Goal: Information Seeking & Learning: Learn about a topic

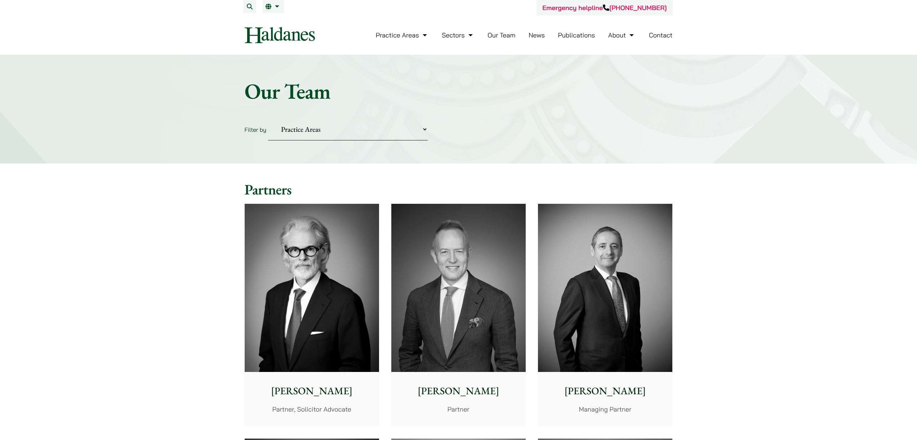
click at [532, 34] on link "News" at bounding box center [537, 35] width 16 height 8
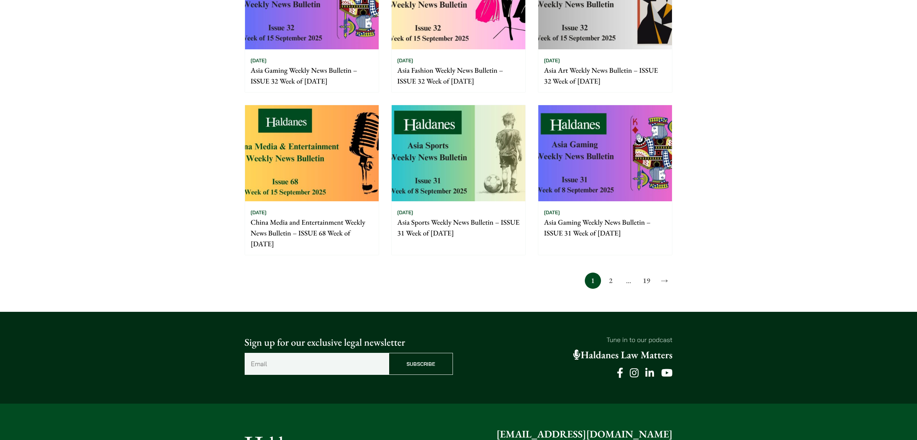
scroll to position [439, 0]
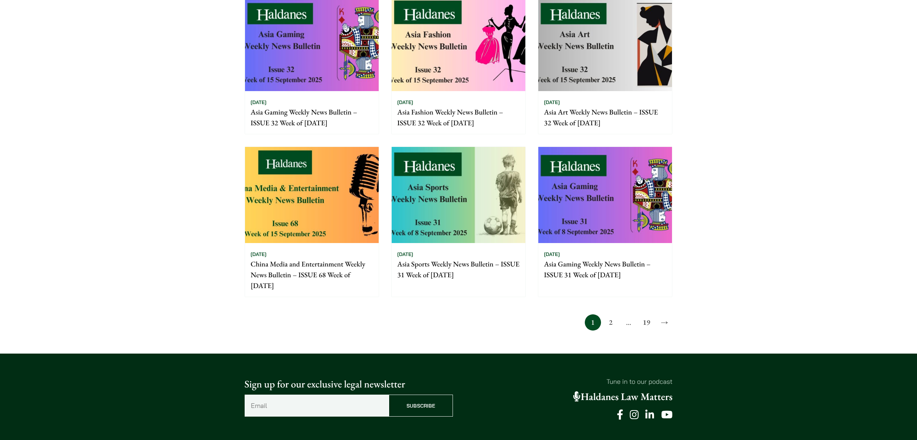
click at [648, 320] on link "19" at bounding box center [647, 323] width 16 height 16
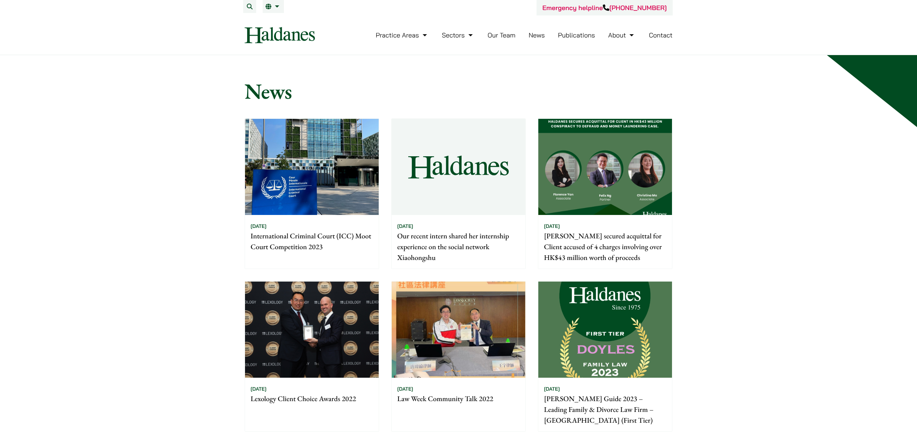
click at [461, 231] on p "Our recent intern shared her internship experience on the social network Xiaoho…" at bounding box center [459, 247] width 122 height 32
click at [457, 243] on p "Our recent intern shared her internship experience on the social network Xiaoho…" at bounding box center [459, 247] width 122 height 32
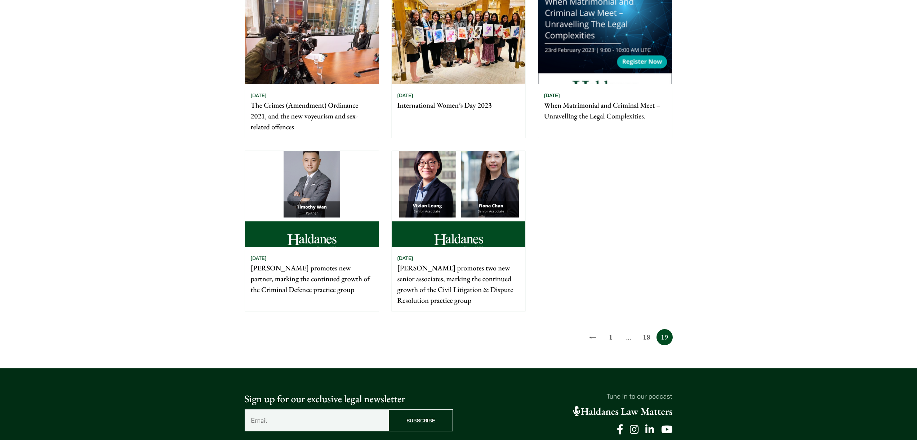
scroll to position [494, 0]
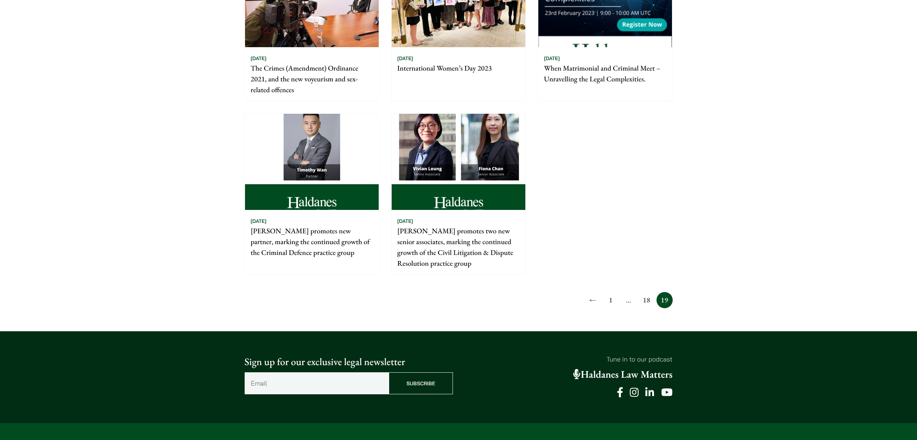
click at [651, 303] on link "18" at bounding box center [647, 300] width 16 height 16
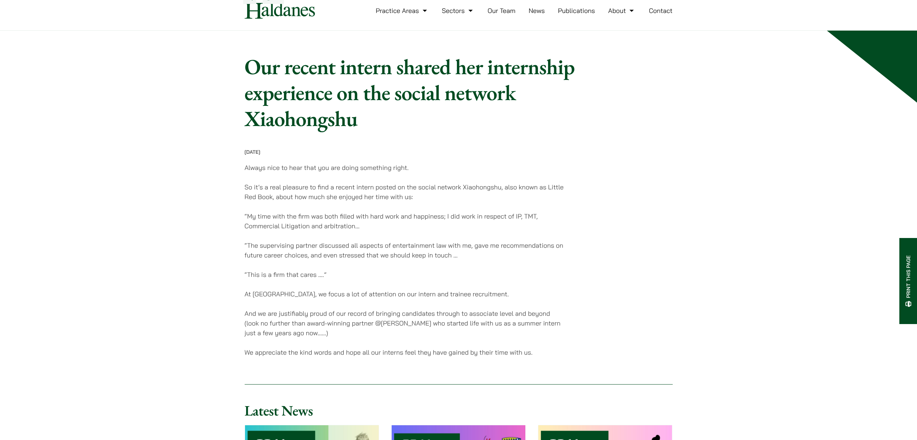
scroll to position [14, 0]
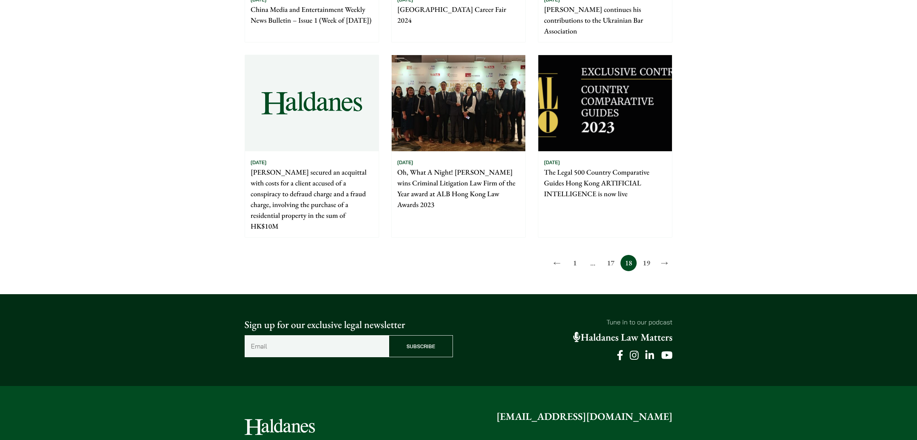
scroll to position [494, 0]
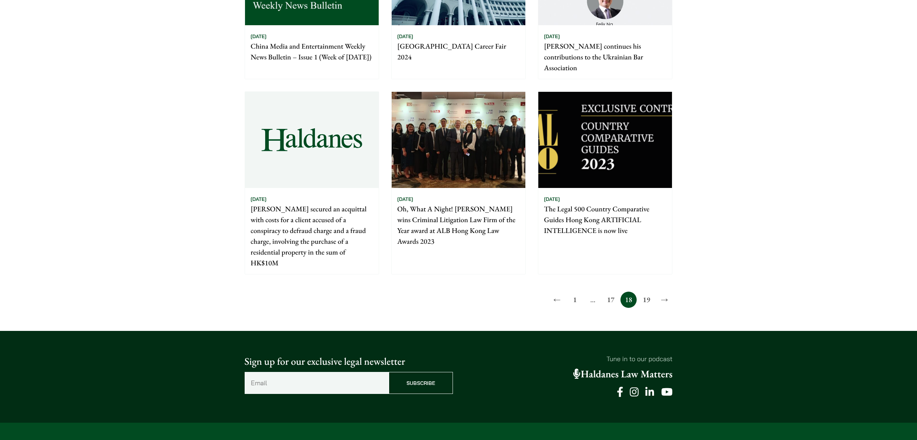
click at [607, 308] on link "17" at bounding box center [611, 300] width 16 height 16
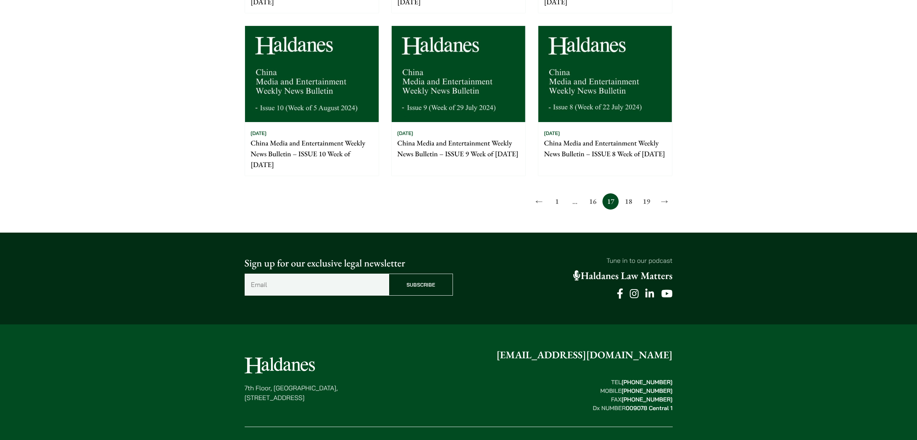
scroll to position [625, 0]
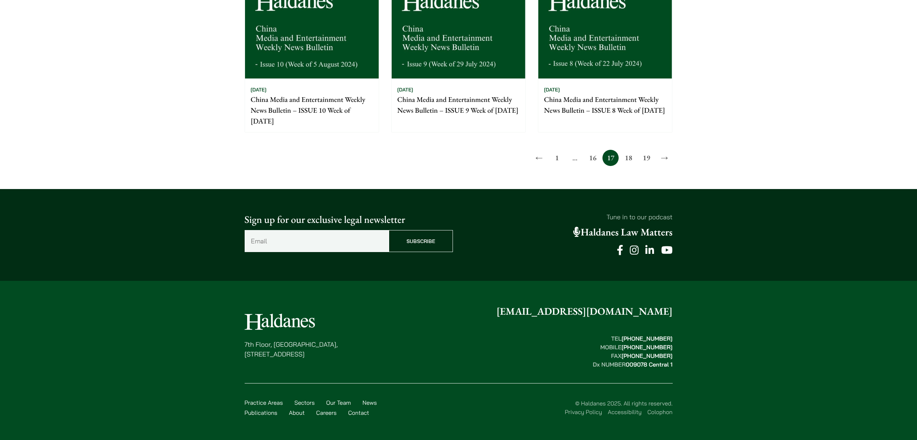
click at [596, 161] on link "16" at bounding box center [593, 158] width 16 height 16
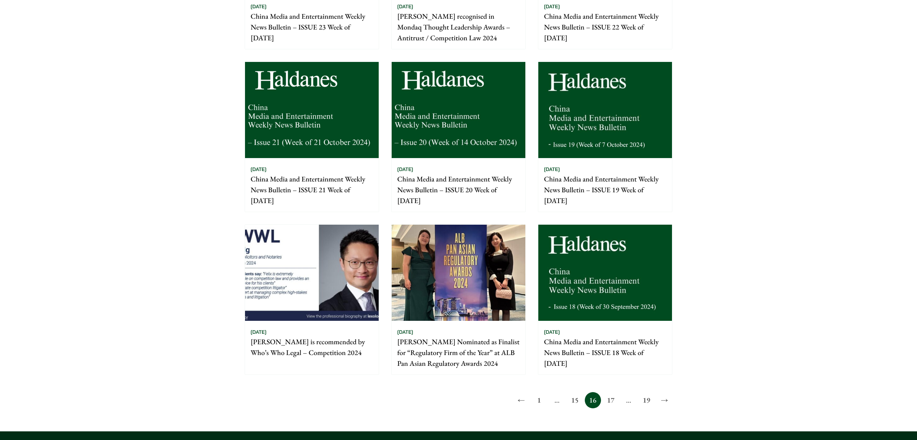
scroll to position [625, 0]
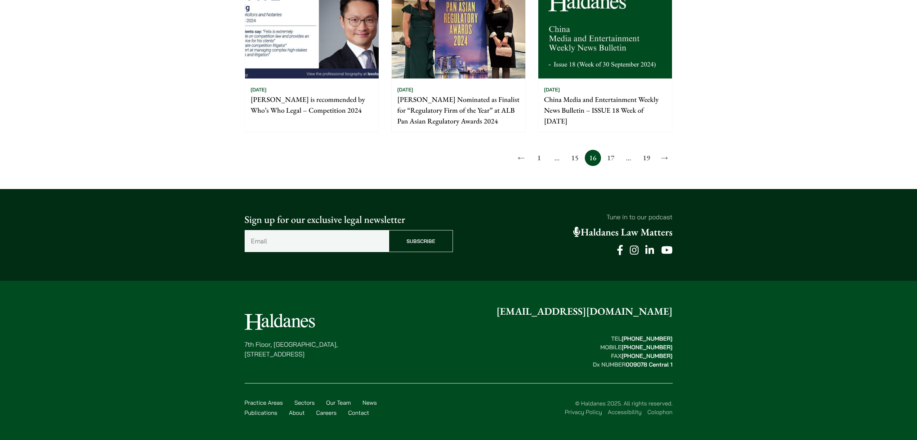
click at [570, 160] on link "15" at bounding box center [575, 158] width 16 height 16
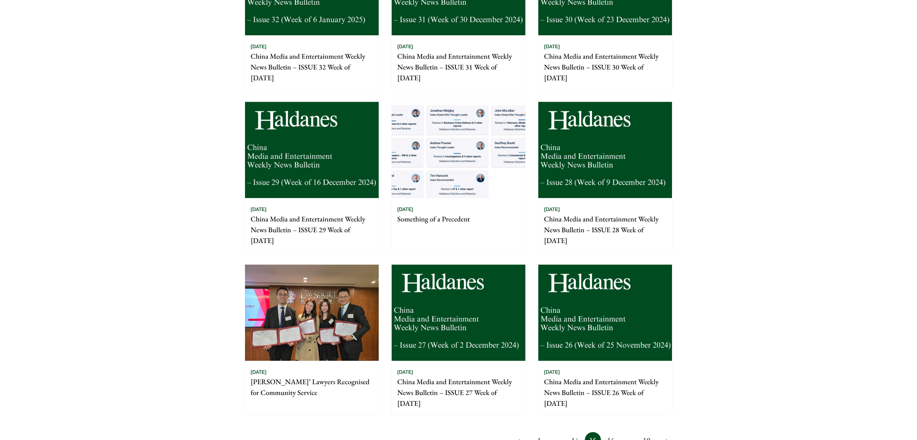
scroll to position [452, 0]
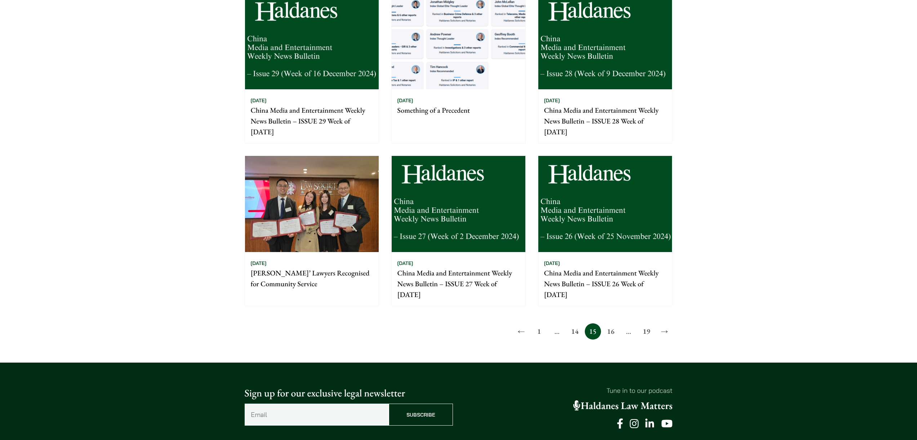
click at [579, 326] on link "14" at bounding box center [575, 332] width 16 height 16
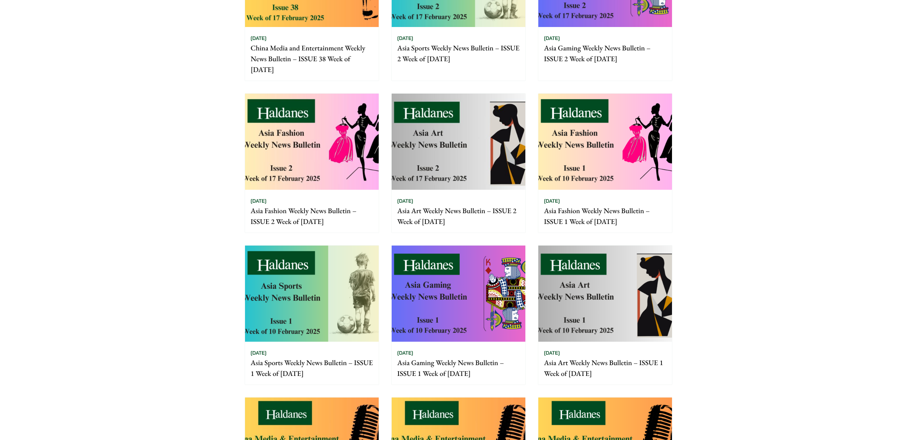
scroll to position [387, 0]
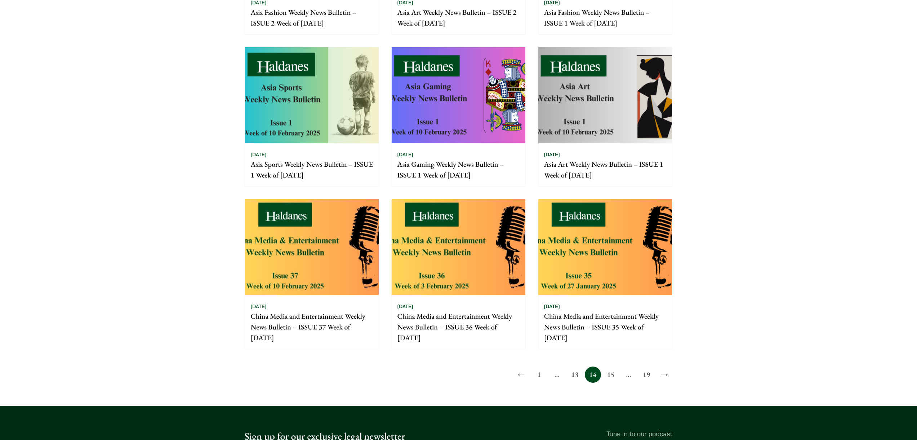
click at [571, 382] on link "13" at bounding box center [575, 375] width 16 height 16
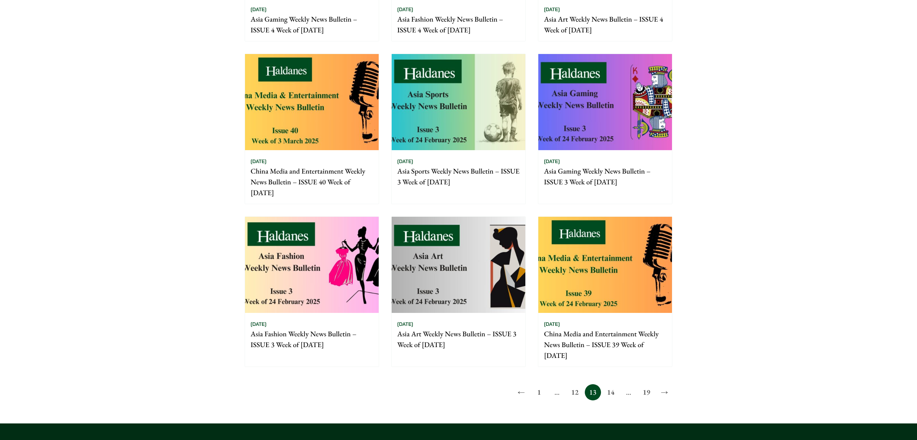
scroll to position [454, 0]
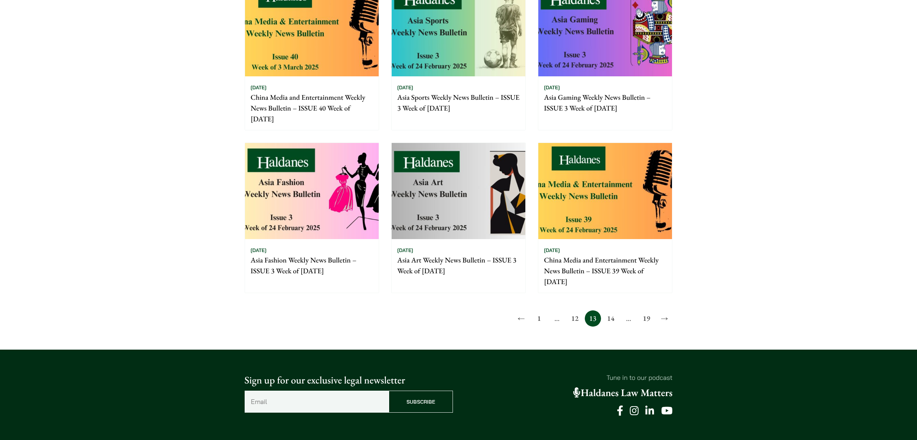
click at [572, 321] on link "12" at bounding box center [575, 319] width 16 height 16
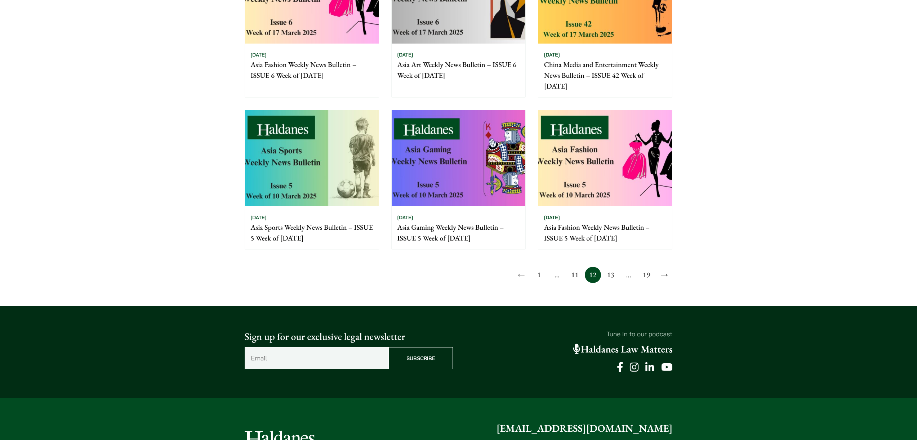
scroll to position [598, 0]
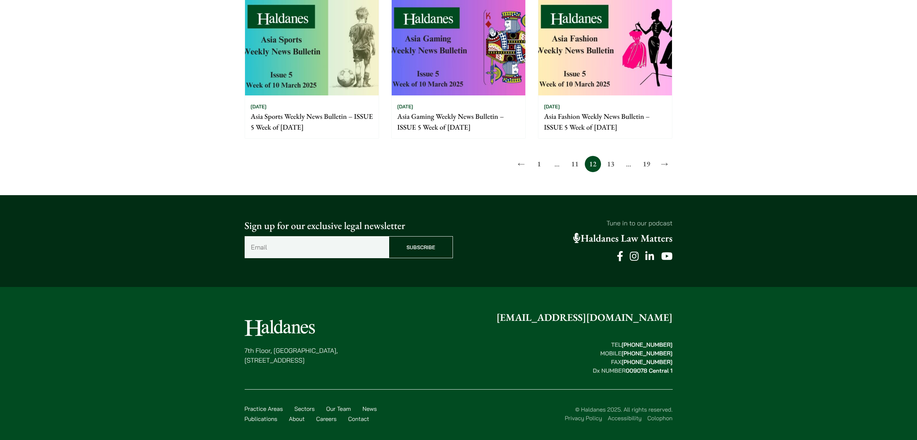
click at [573, 166] on link "11" at bounding box center [575, 164] width 16 height 16
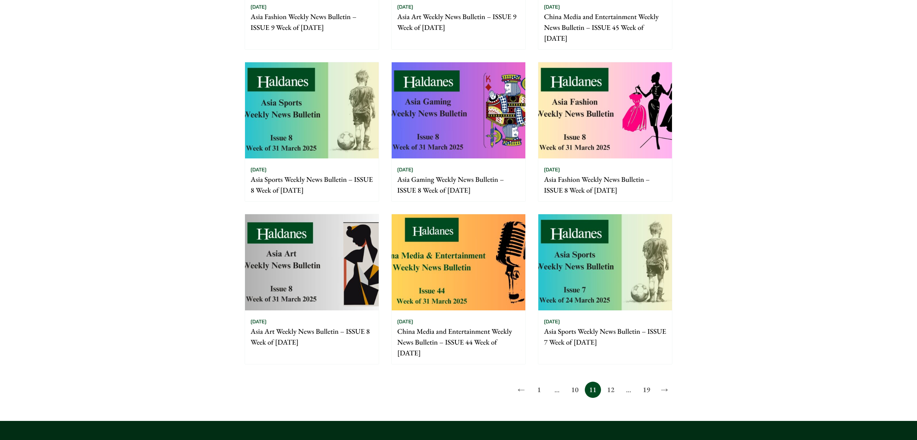
scroll to position [434, 0]
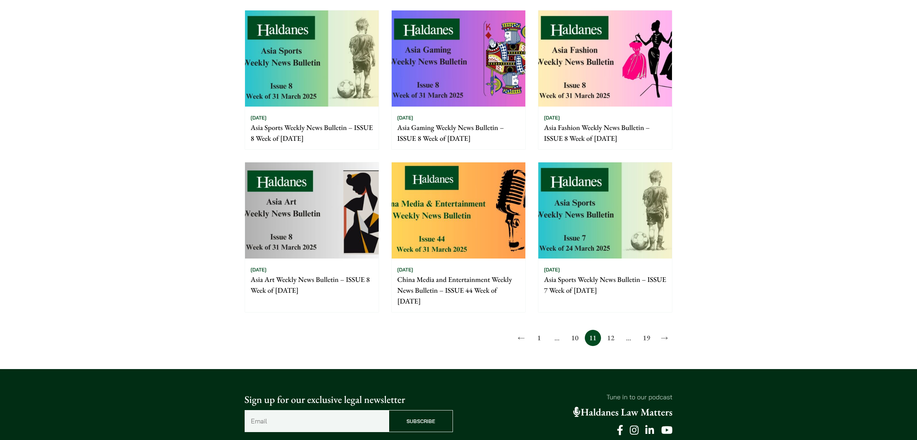
click at [572, 334] on link "10" at bounding box center [575, 338] width 16 height 16
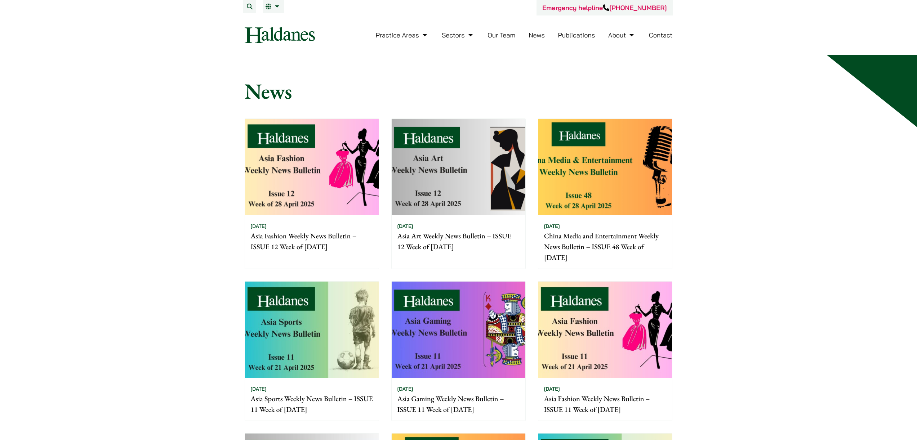
click at [577, 35] on link "Publications" at bounding box center [576, 35] width 37 height 8
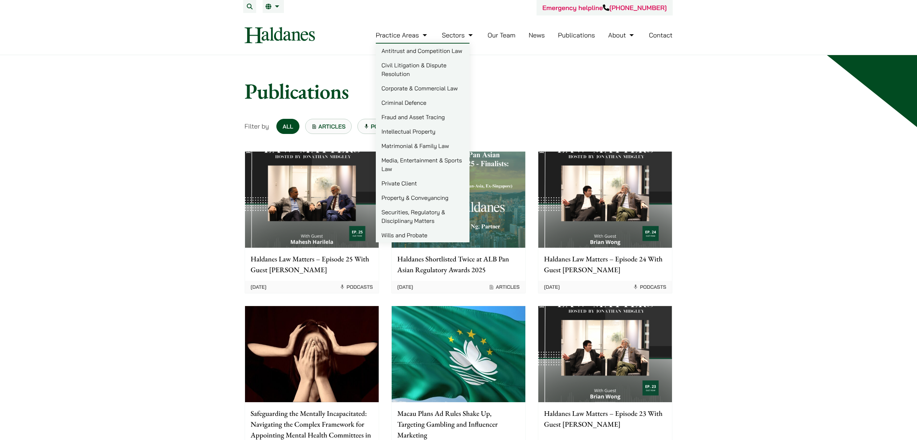
click at [405, 100] on link "Criminal Defence" at bounding box center [423, 103] width 94 height 14
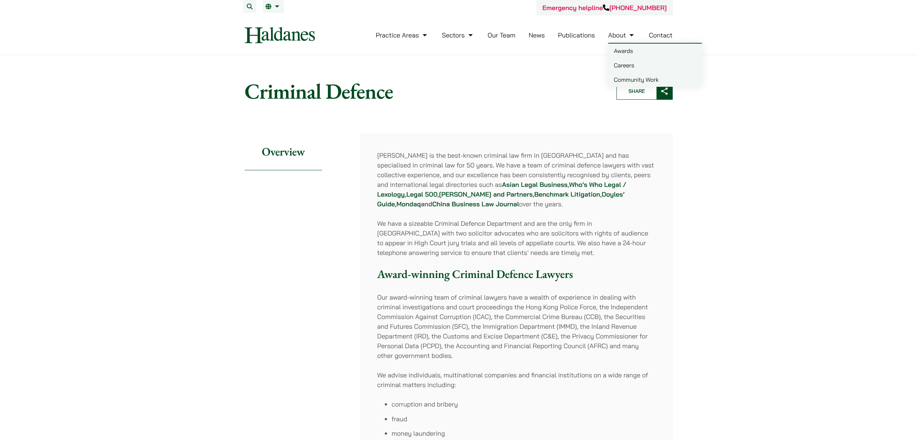
click at [631, 65] on link "Careers" at bounding box center [655, 65] width 94 height 14
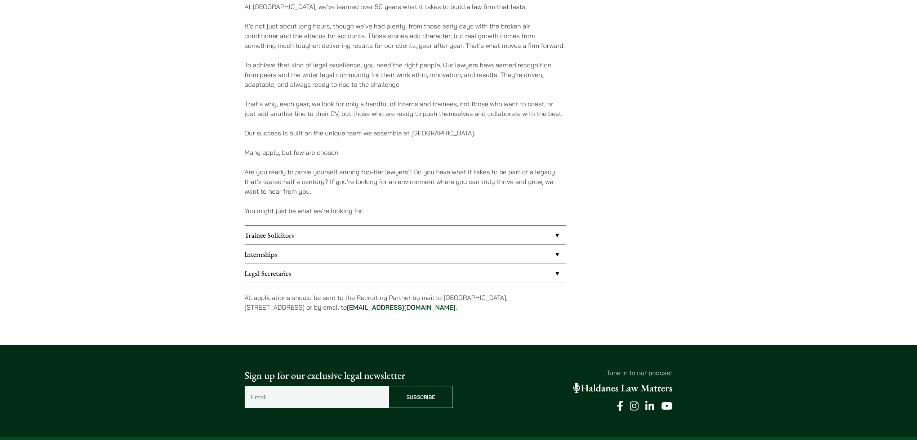
scroll to position [452, 0]
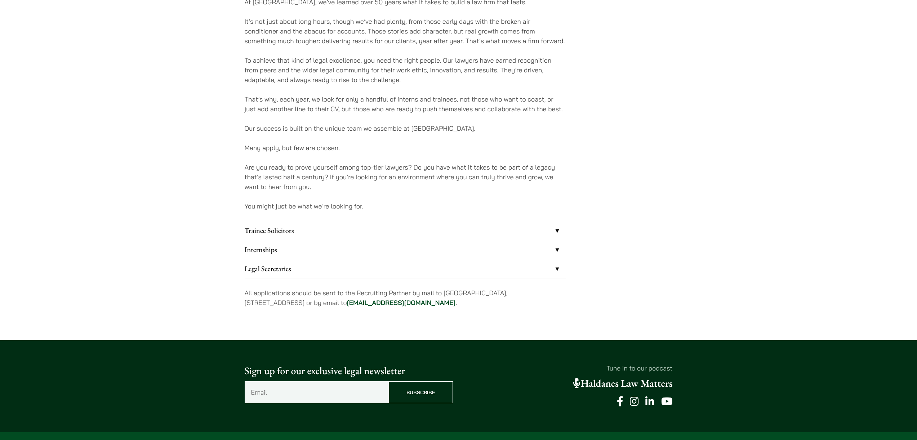
click at [298, 250] on link "Internships" at bounding box center [405, 249] width 321 height 19
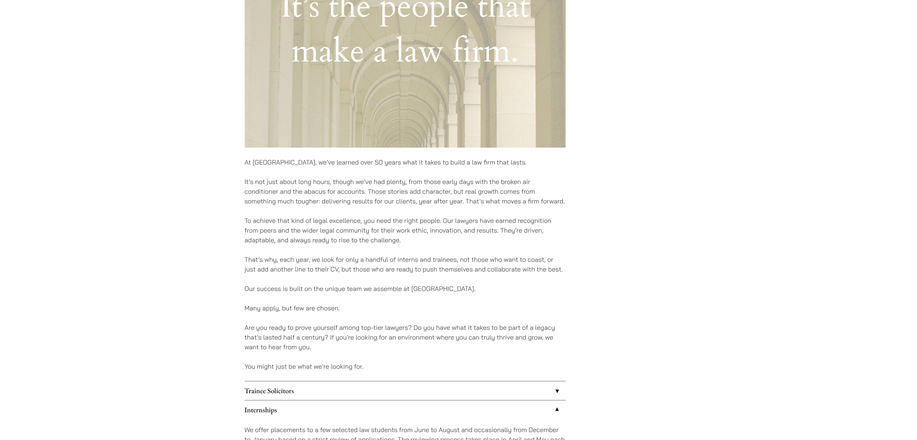
scroll to position [255, 0]
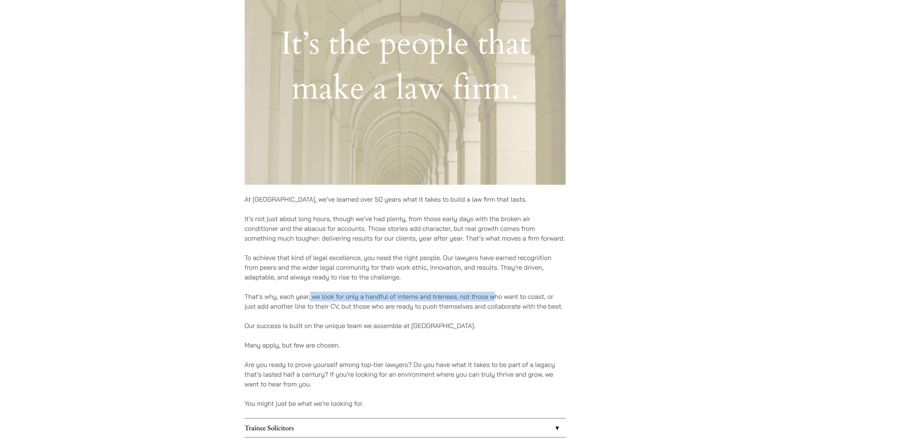
drag, startPoint x: 325, startPoint y: 299, endPoint x: 494, endPoint y: 300, distance: 169.7
click at [494, 300] on p "That’s why, each year, we look for only a handful of interns and trainees, not …" at bounding box center [405, 301] width 321 height 19
click at [494, 299] on p "That’s why, each year, we look for only a handful of interns and trainees, not …" at bounding box center [405, 301] width 321 height 19
drag, startPoint x: 576, startPoint y: 307, endPoint x: 337, endPoint y: 306, distance: 238.9
click at [337, 306] on div "At Haldanes, we’ve learned over 50 years what it takes to build a law firm that…" at bounding box center [459, 263] width 428 height 799
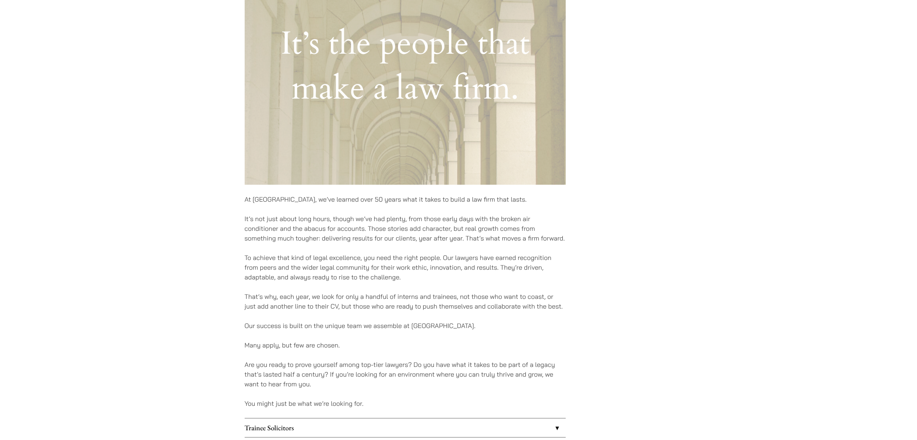
click at [337, 306] on p "That’s why, each year, we look for only a handful of interns and trainees, not …" at bounding box center [405, 301] width 321 height 19
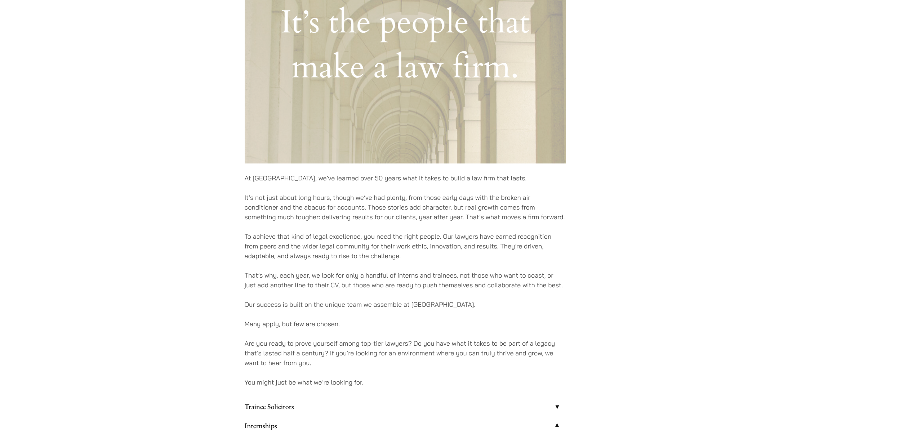
scroll to position [343, 0]
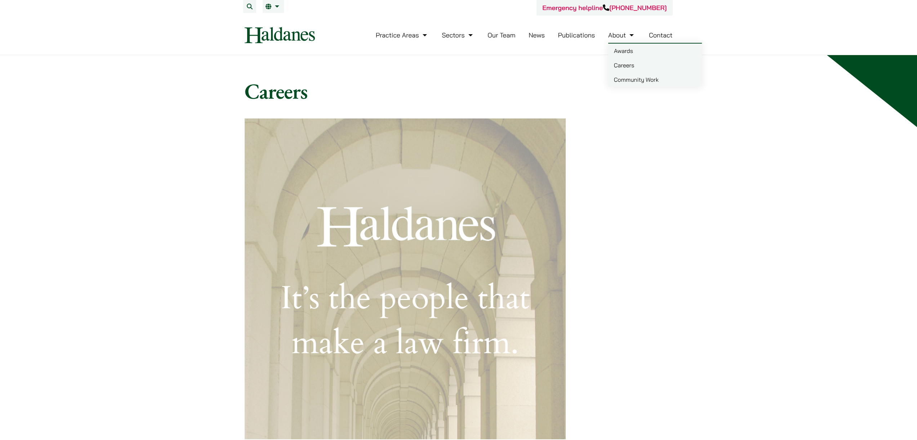
click at [634, 53] on link "Awards" at bounding box center [655, 51] width 94 height 14
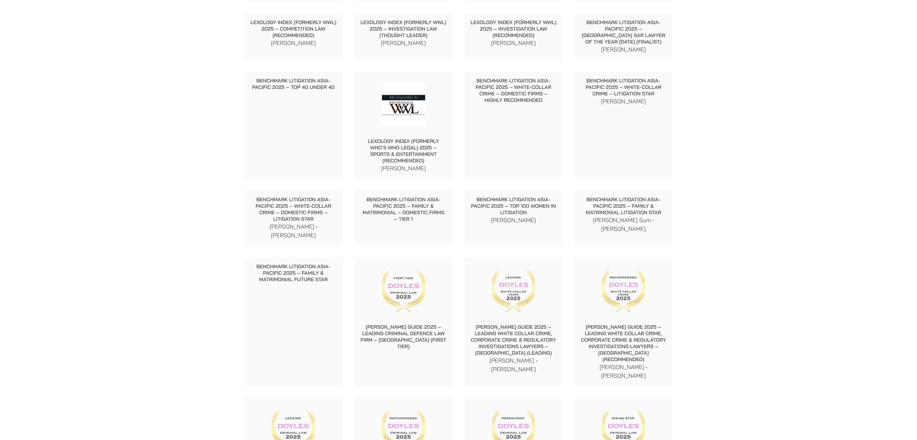
scroll to position [434, 0]
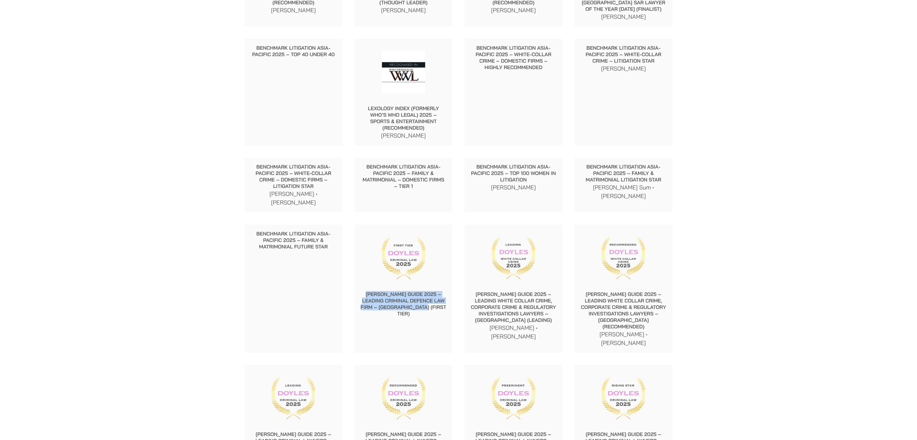
drag, startPoint x: 365, startPoint y: 280, endPoint x: 435, endPoint y: 293, distance: 70.7
click at [435, 293] on p "Doyle’s Guide 2025 – Leading Criminal Defence Law Firm – Hong Kong (First Tier)" at bounding box center [403, 304] width 86 height 26
copy p "[PERSON_NAME] Guide 2025 – Leading Criminal Defence Law Firm – [GEOGRAPHIC_DATA…"
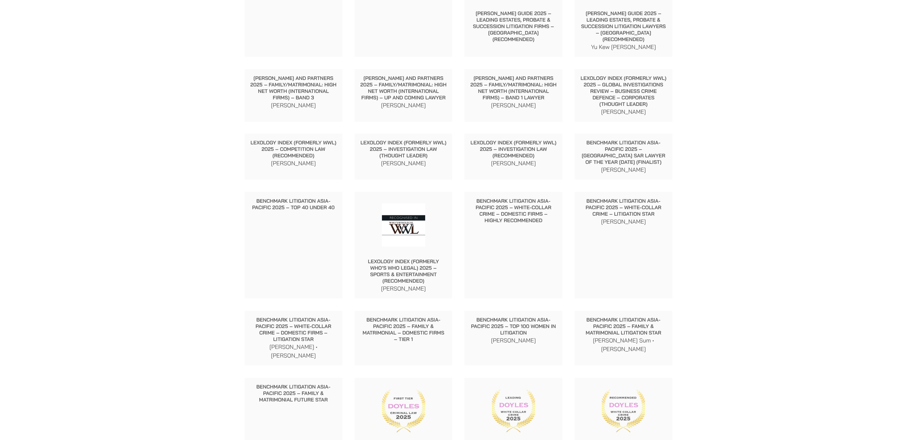
scroll to position [0, 0]
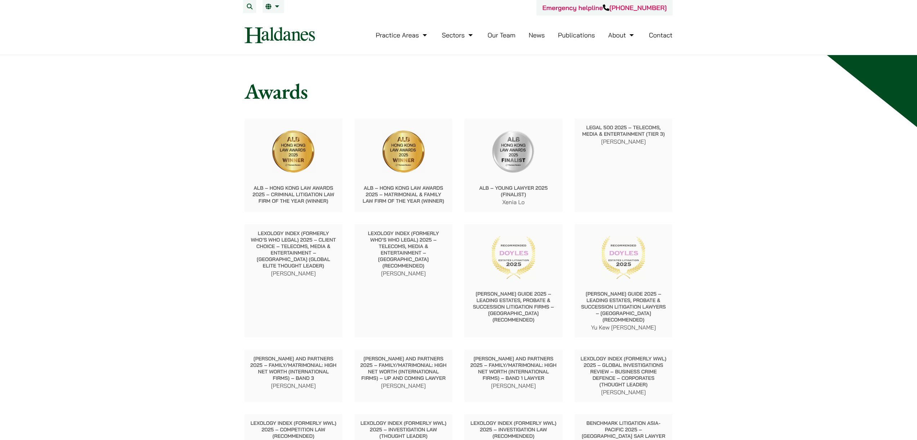
click at [544, 36] on link "News" at bounding box center [537, 35] width 16 height 8
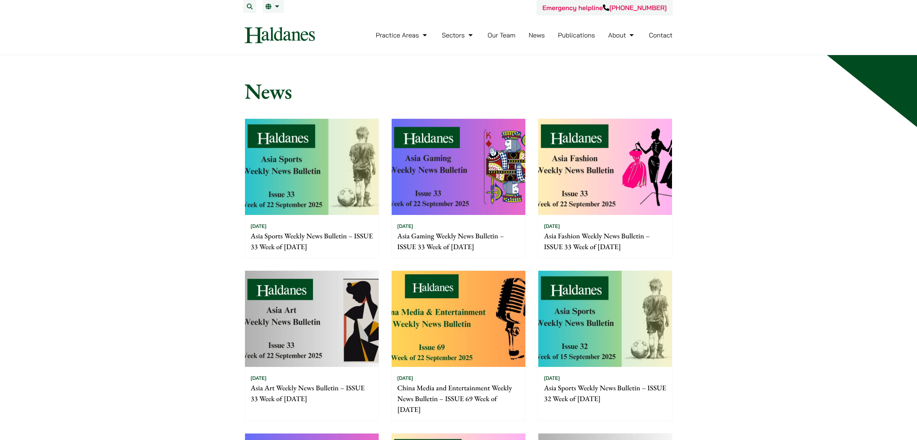
click at [594, 37] on link "Publications" at bounding box center [576, 35] width 37 height 8
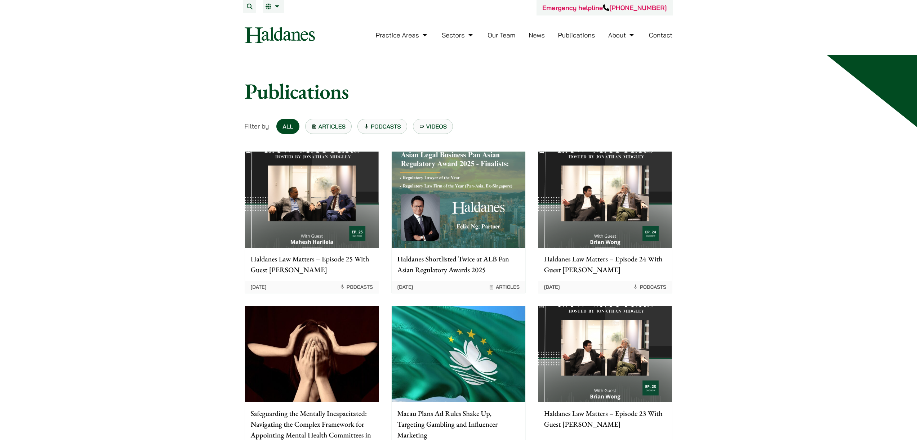
click at [427, 263] on p "Haldanes Shortlisted Twice at ALB Pan Asian Regulatory Awards 2025" at bounding box center [459, 265] width 122 height 22
click at [618, 44] on link "Awards" at bounding box center [655, 51] width 94 height 14
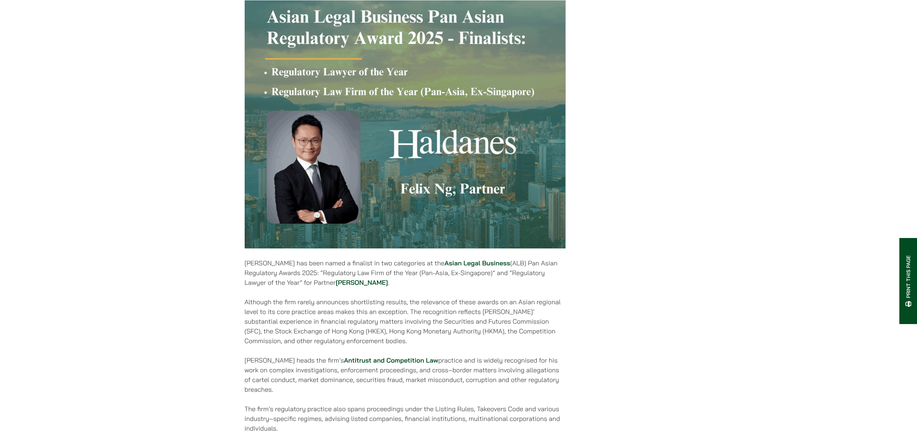
scroll to position [219, 0]
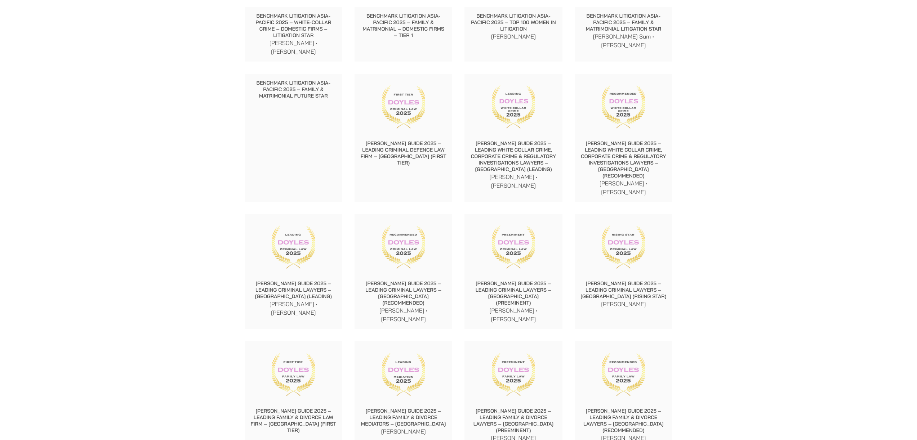
scroll to position [659, 0]
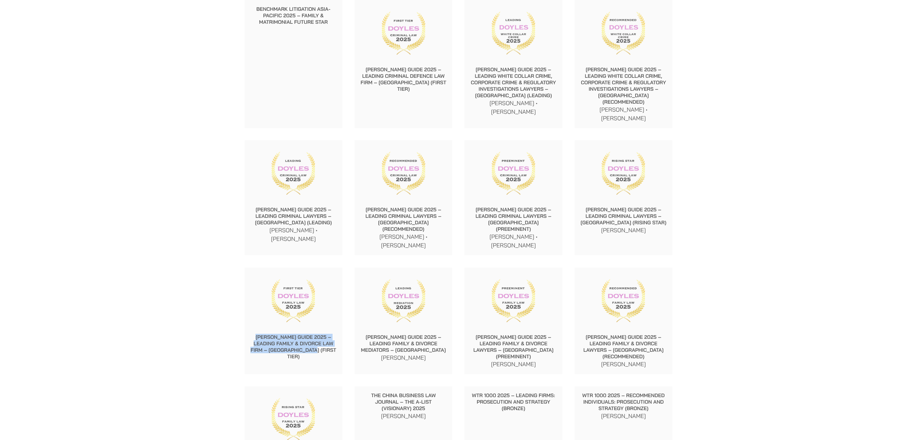
drag, startPoint x: 254, startPoint y: 293, endPoint x: 325, endPoint y: 305, distance: 72.1
click at [325, 334] on p "Doyle’s Guide 2025 – Leading Family & Divorce Law Firm – Hong Kong (First Tier)" at bounding box center [293, 347] width 86 height 26
copy p "Doyle’s Guide 2025 – Leading Family & Divorce Law Firm – Hong Kong (First Tier)"
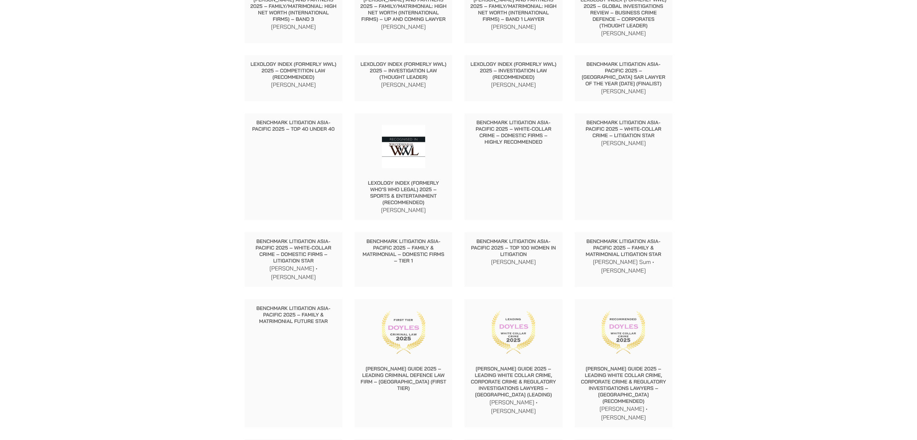
scroll to position [0, 0]
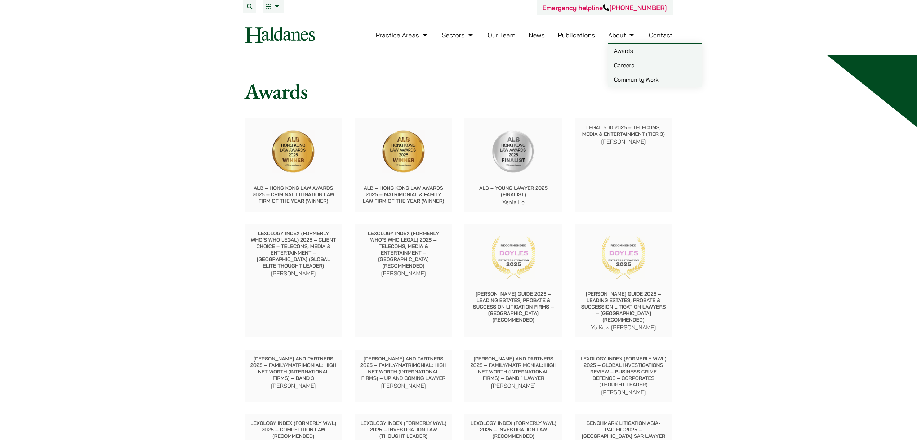
click at [624, 70] on link "Careers" at bounding box center [655, 65] width 94 height 14
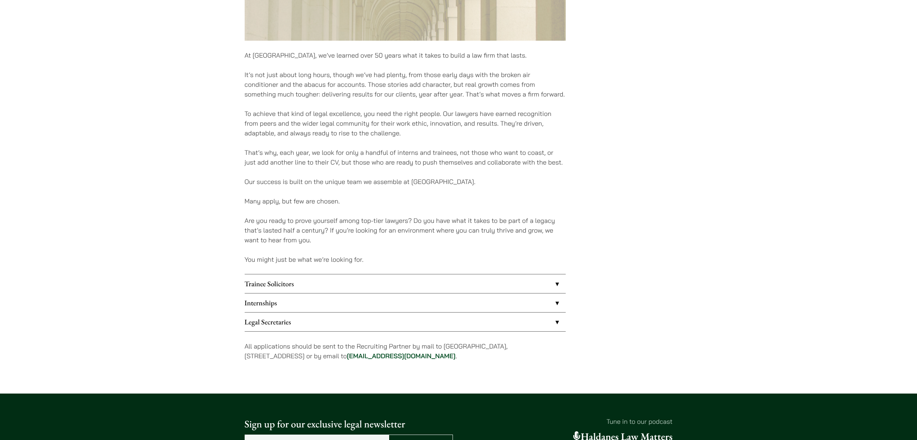
click at [114, 236] on div "Careers At [GEOGRAPHIC_DATA], we’ve learned over 50 years what it takes to buil…" at bounding box center [458, 25] width 917 height 738
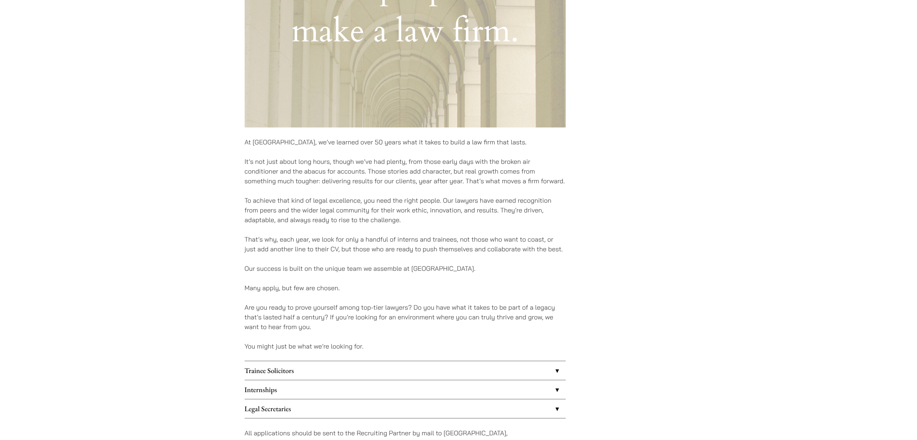
scroll to position [317, 0]
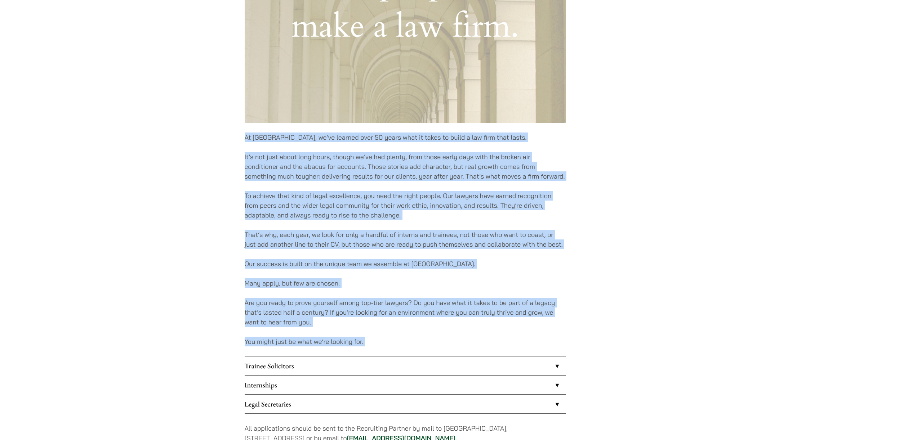
drag, startPoint x: 248, startPoint y: 141, endPoint x: 397, endPoint y: 347, distance: 253.8
click at [397, 349] on div "At [GEOGRAPHIC_DATA], we’ve learned over 50 years what it takes to build a law …" at bounding box center [405, 127] width 321 height 651
copy div "Lo Ipsumdol, si’am consect adip 46 elits doei te incid ut labor e dol magn aliq…"
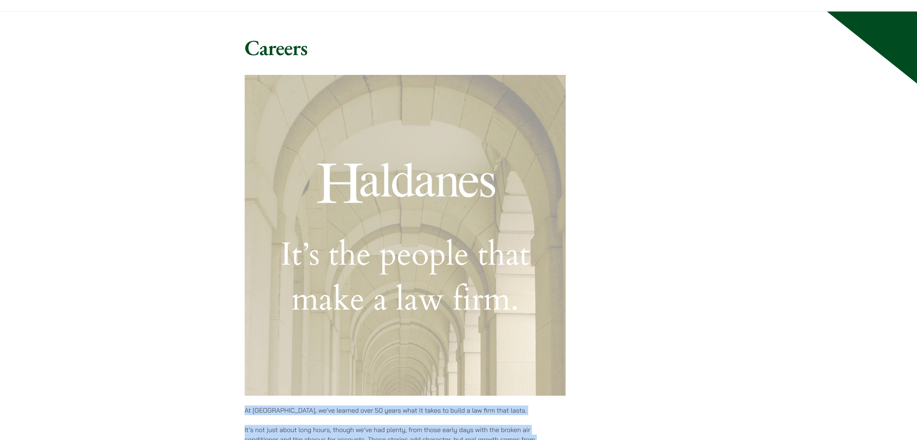
scroll to position [0, 0]
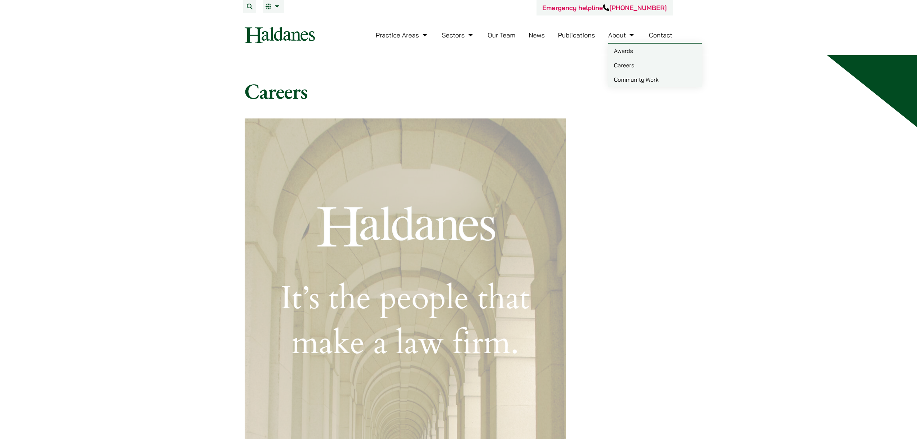
click at [617, 37] on link "About" at bounding box center [621, 35] width 27 height 8
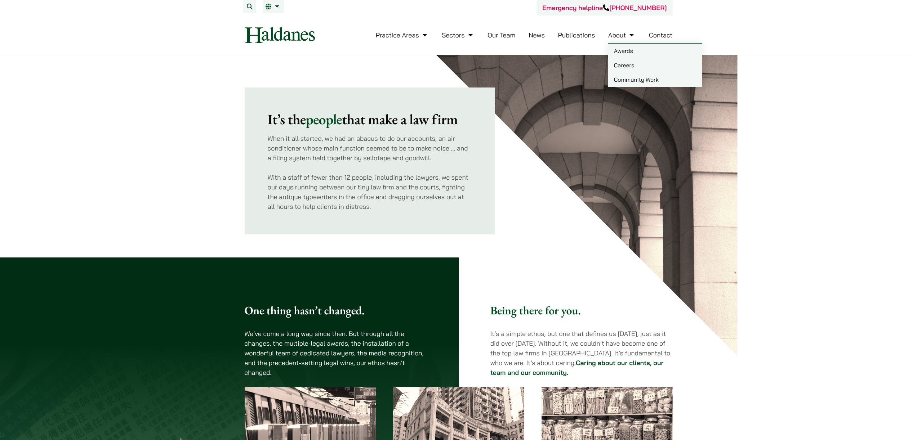
click at [623, 46] on link "Awards" at bounding box center [655, 51] width 94 height 14
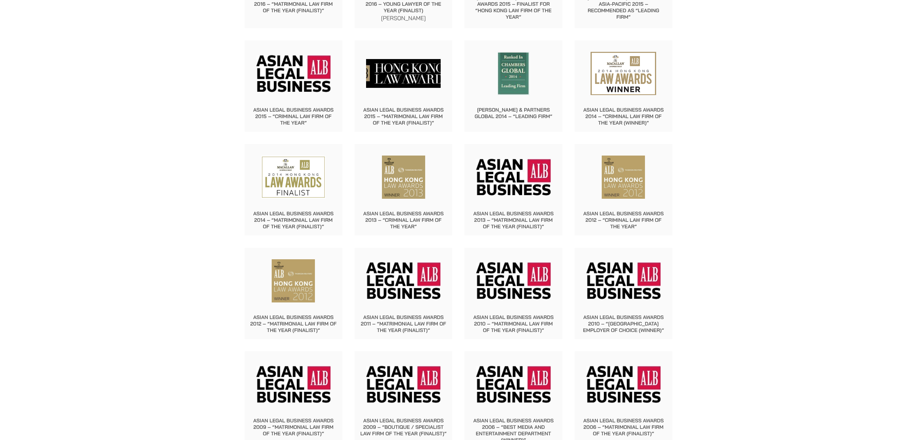
scroll to position [5722, 0]
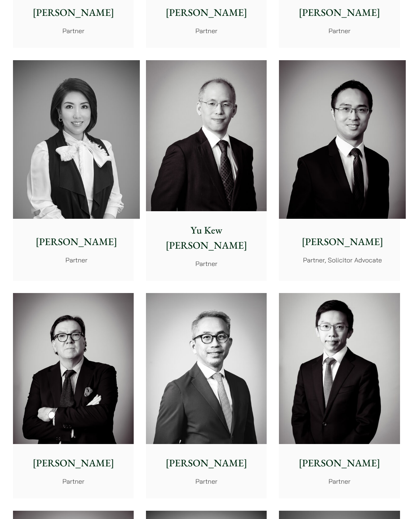
scroll to position [584, 0]
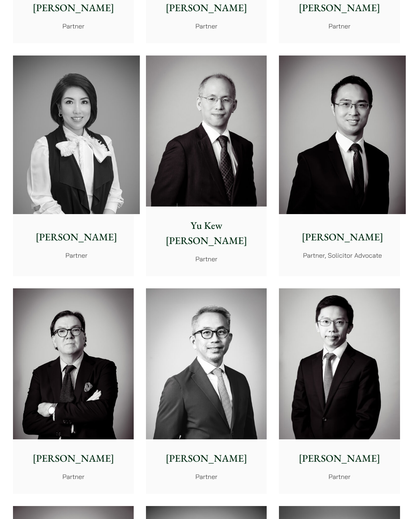
click at [298, 182] on img at bounding box center [342, 135] width 127 height 159
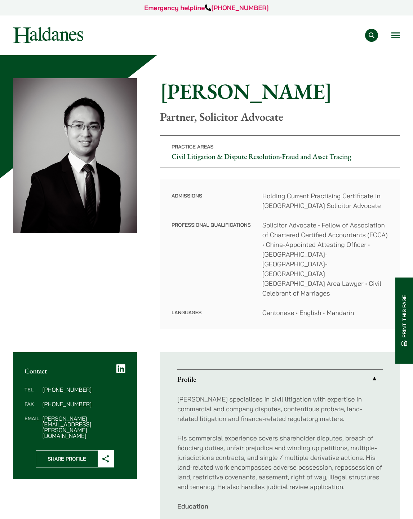
click at [389, 34] on div "Practice Areas Antitrust and Competition Law Civil Litigation & Dispute Resolut…" at bounding box center [248, 35] width 305 height 13
click at [389, 37] on div "Practice Areas Antitrust and Competition Law Civil Litigation & Dispute Resolut…" at bounding box center [248, 35] width 305 height 13
click at [392, 36] on button "Open menu" at bounding box center [395, 35] width 9 height 6
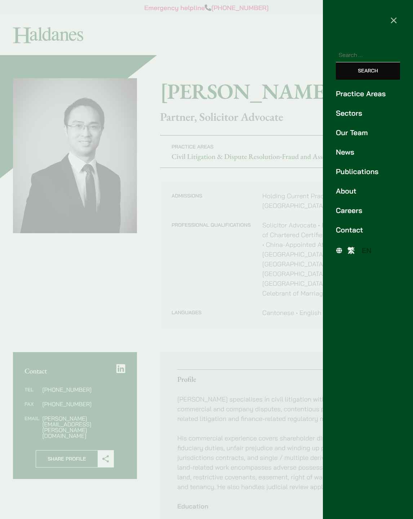
click at [349, 214] on link "Careers" at bounding box center [368, 210] width 64 height 11
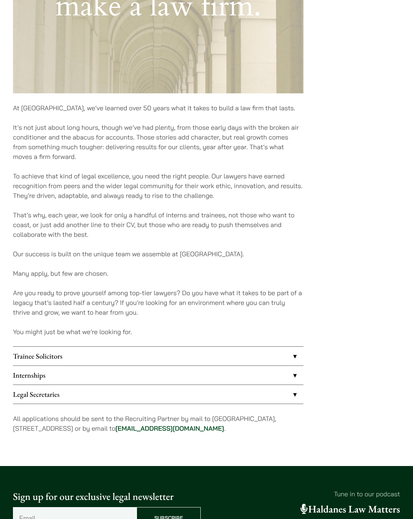
scroll to position [311, 0]
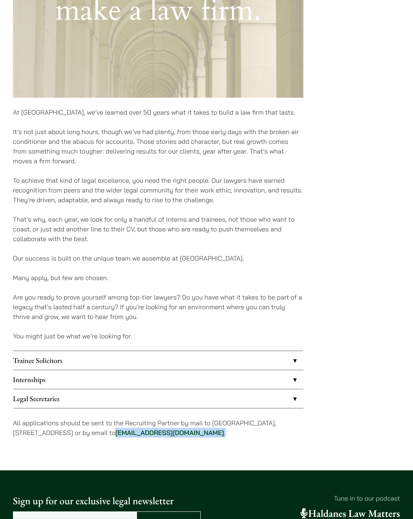
drag, startPoint x: 244, startPoint y: 434, endPoint x: 159, endPoint y: 436, distance: 84.4
click at [159, 436] on p "All applications should be sent to the Recruiting Partner by mail to [GEOGRAPHI…" at bounding box center [158, 427] width 290 height 19
copy p "[EMAIL_ADDRESS][DOMAIN_NAME] ."
click at [143, 377] on link "Internships" at bounding box center [158, 379] width 290 height 19
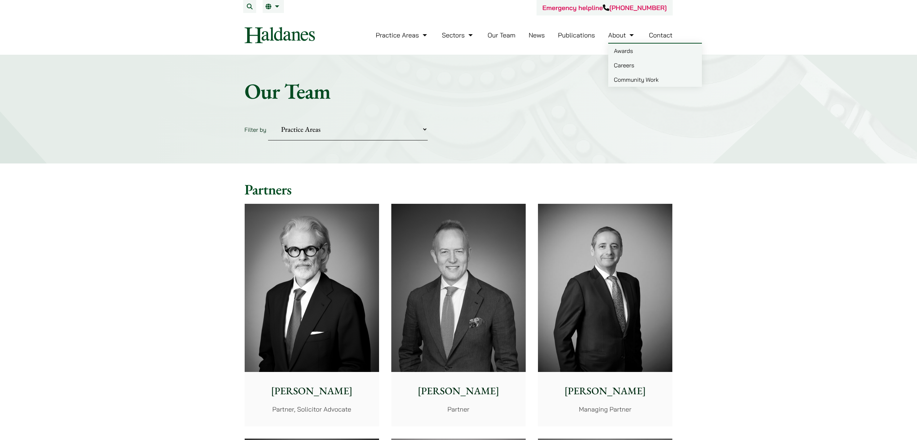
click at [631, 61] on link "Careers" at bounding box center [655, 65] width 94 height 14
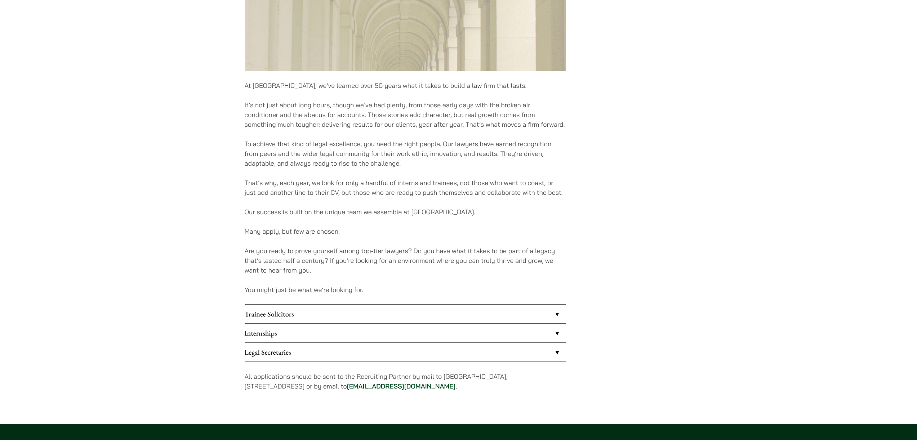
scroll to position [604, 0]
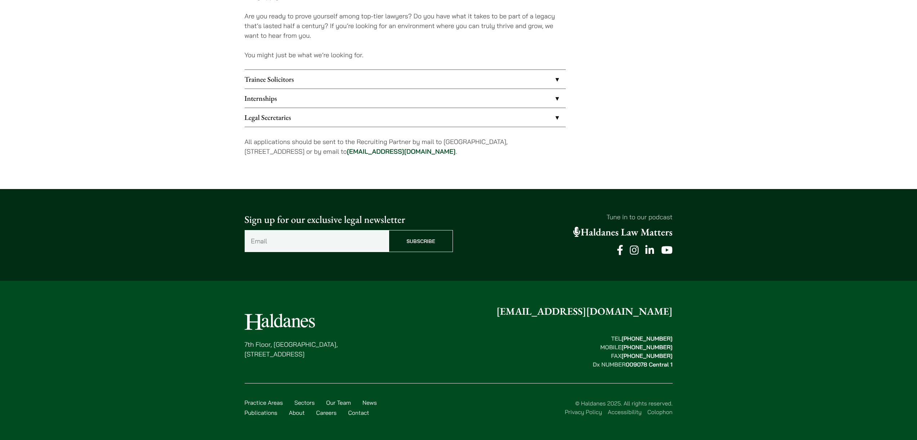
click at [294, 100] on link "Internships" at bounding box center [405, 98] width 321 height 19
